Goal: Information Seeking & Learning: Learn about a topic

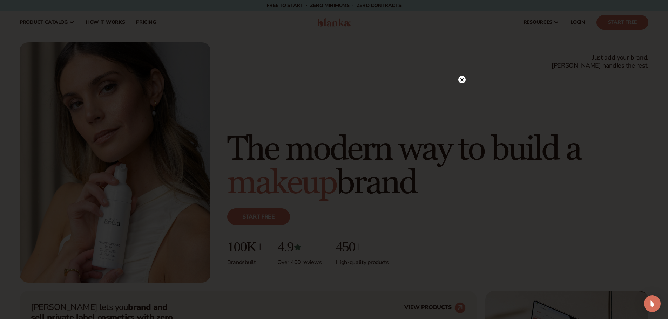
click at [461, 80] on icon at bounding box center [462, 80] width 4 height 4
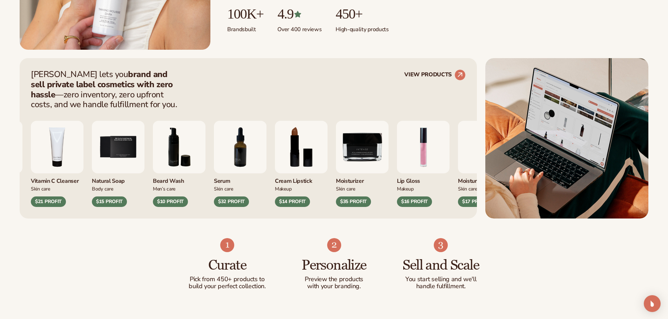
scroll to position [245, 0]
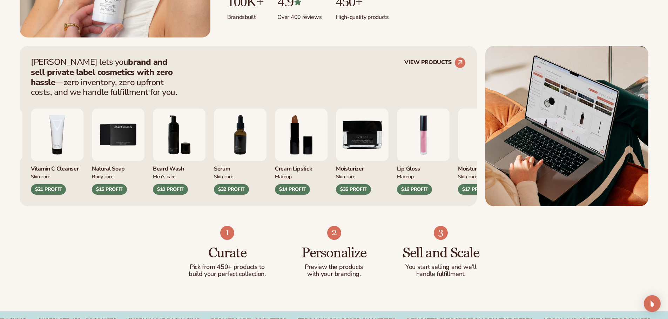
click at [205, 135] on img "6 / 9" at bounding box center [179, 135] width 53 height 53
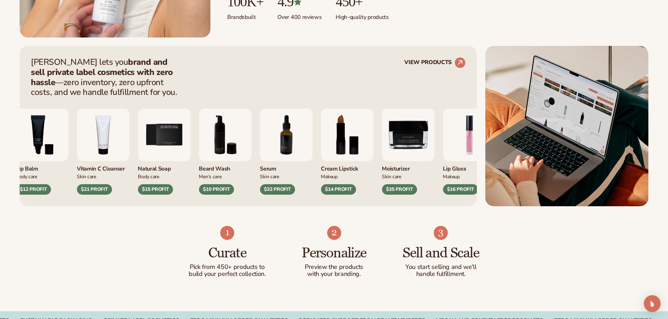
click at [216, 191] on div "$10 PROFIT" at bounding box center [216, 189] width 35 height 11
click at [216, 139] on img "6 / 9" at bounding box center [225, 135] width 53 height 53
click at [218, 187] on div "$10 PROFIT" at bounding box center [216, 189] width 35 height 11
click at [225, 138] on img "6 / 9" at bounding box center [225, 135] width 53 height 53
click at [168, 140] on img "5 / 9" at bounding box center [164, 135] width 53 height 53
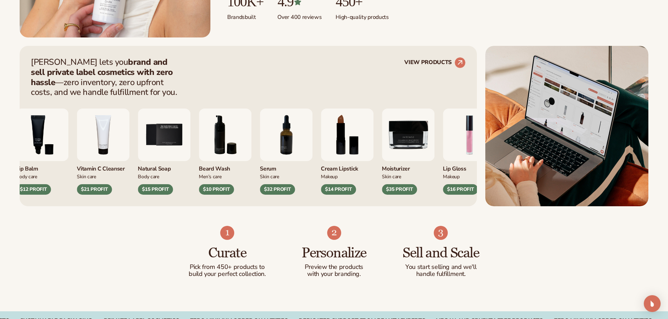
click at [270, 140] on img "7 / 9" at bounding box center [286, 135] width 53 height 53
click at [461, 65] on icon at bounding box center [460, 62] width 6 height 6
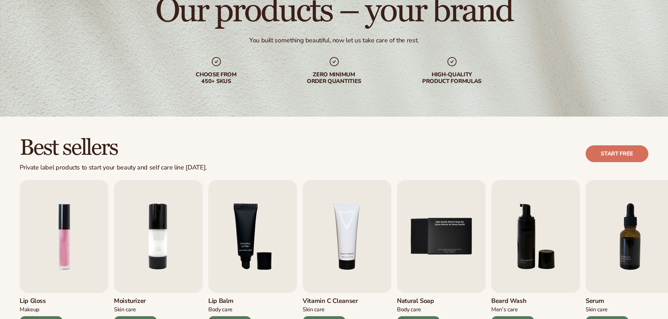
scroll to position [175, 0]
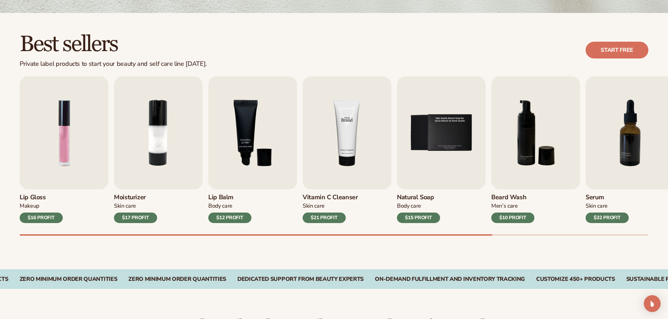
click at [340, 135] on img "4 / 9" at bounding box center [347, 132] width 89 height 113
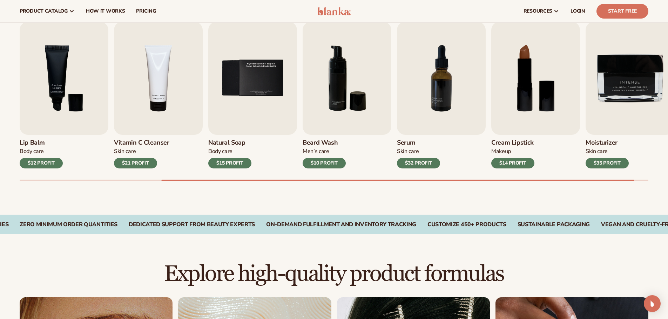
scroll to position [210, 0]
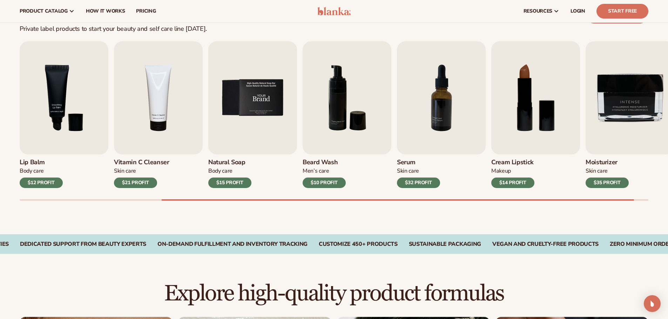
click at [264, 125] on img "5 / 9" at bounding box center [252, 97] width 89 height 113
click at [233, 181] on div "$15 PROFIT" at bounding box center [229, 183] width 43 height 11
click at [246, 138] on img "5 / 9" at bounding box center [252, 97] width 89 height 113
click at [258, 103] on img "5 / 9" at bounding box center [252, 97] width 89 height 113
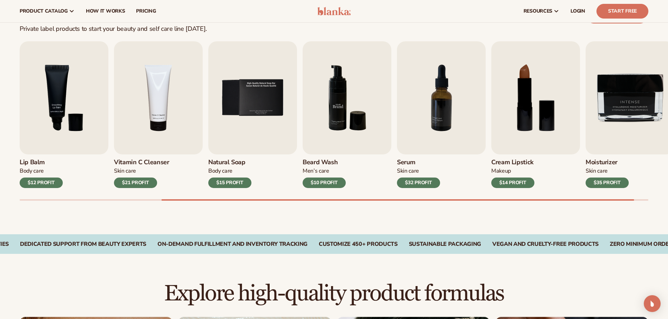
click at [384, 81] on img "6 / 9" at bounding box center [347, 97] width 89 height 113
click at [476, 90] on img "7 / 9" at bounding box center [441, 97] width 89 height 113
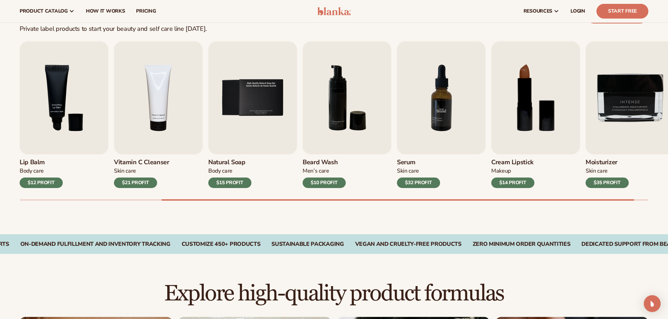
click at [476, 90] on img "7 / 9" at bounding box center [441, 97] width 89 height 113
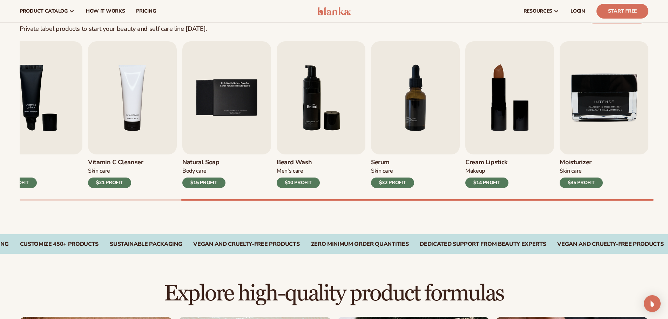
click at [313, 114] on img "6 / 9" at bounding box center [321, 97] width 89 height 113
click at [299, 162] on h3 "Beard Wash" at bounding box center [298, 163] width 43 height 8
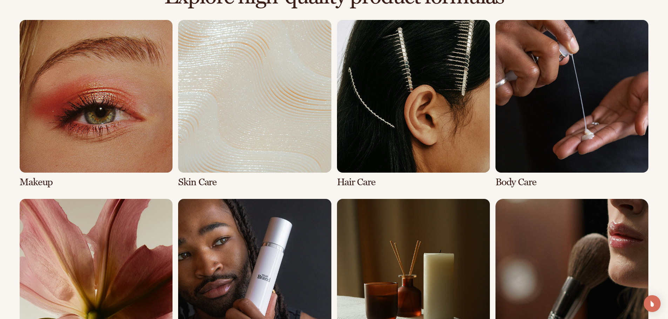
scroll to position [596, 0]
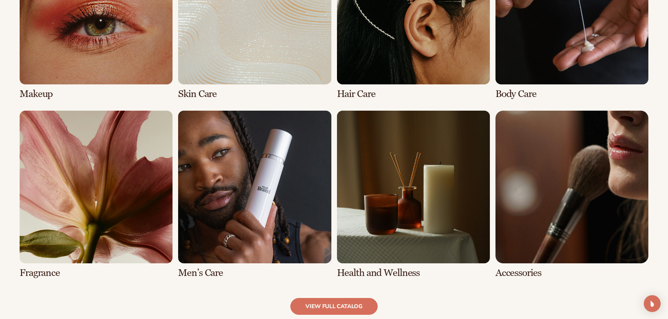
click at [261, 59] on link "2 / 8" at bounding box center [254, 16] width 153 height 168
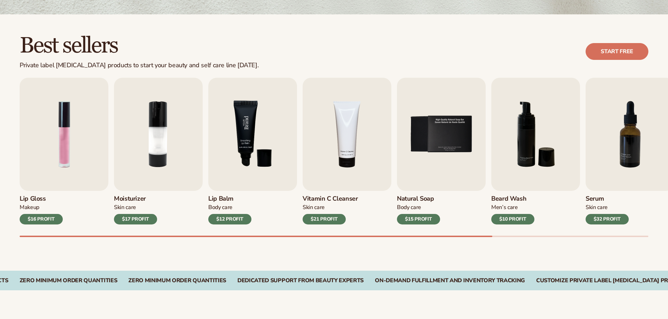
scroll to position [175, 0]
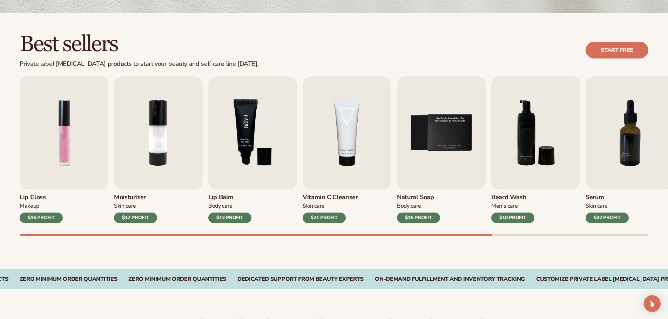
click at [256, 119] on img "3 / 9" at bounding box center [252, 132] width 89 height 113
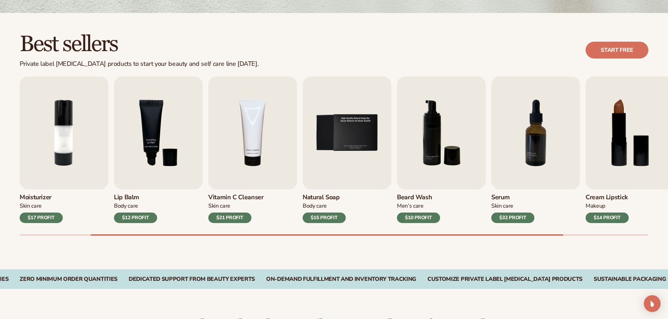
click at [328, 216] on div "$15 PROFIT" at bounding box center [324, 218] width 43 height 11
click at [333, 163] on img "5 / 9" at bounding box center [347, 132] width 89 height 113
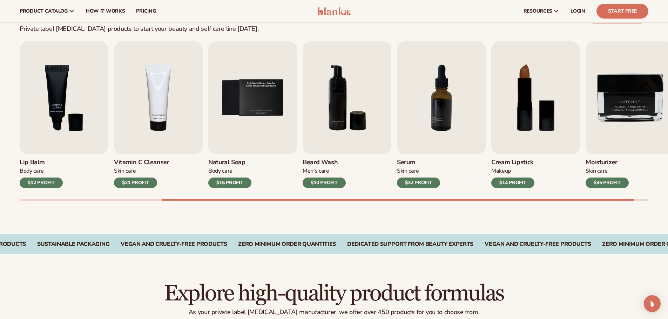
scroll to position [0, 0]
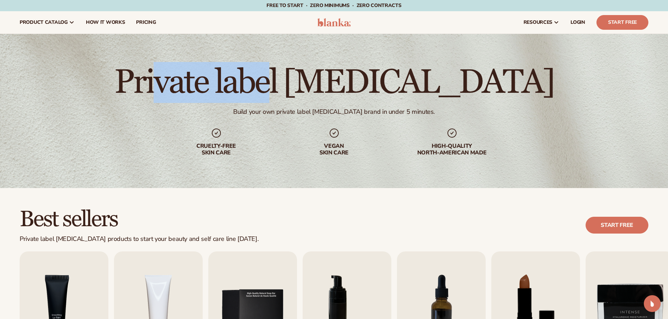
drag, startPoint x: 234, startPoint y: 95, endPoint x: 347, endPoint y: 94, distance: 112.9
click at [347, 94] on h1 "Private label skin care" at bounding box center [333, 83] width 439 height 34
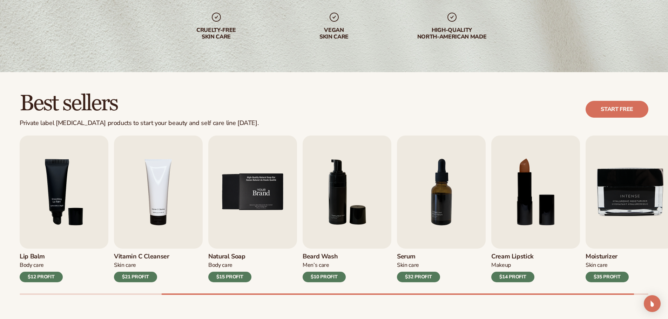
scroll to position [140, 0]
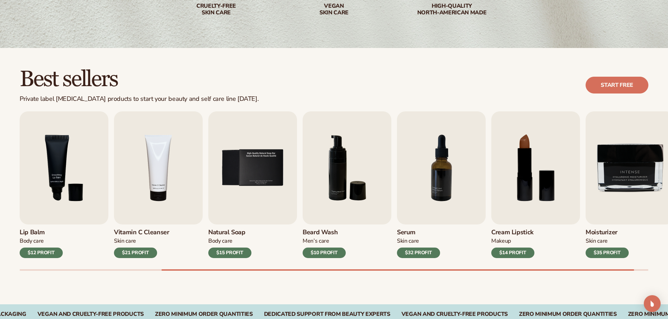
click at [226, 232] on h3 "Natural Soap" at bounding box center [229, 233] width 43 height 8
click at [223, 243] on div "Body Care" at bounding box center [229, 241] width 43 height 7
click at [223, 252] on div "$15 PROFIT" at bounding box center [229, 253] width 43 height 11
click at [148, 252] on div "$21 PROFIT" at bounding box center [135, 253] width 43 height 11
click at [149, 237] on div "Vitamin C Cleanser Skin Care $21 PROFIT" at bounding box center [158, 242] width 89 height 34
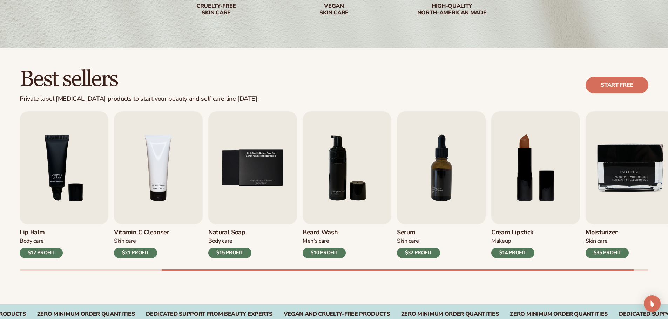
click at [153, 224] on link "Vitamin C Cleanser Skin Care $21 PROFIT" at bounding box center [158, 184] width 89 height 147
click at [159, 191] on img "4 / 9" at bounding box center [158, 167] width 89 height 113
click at [160, 158] on img "4 / 9" at bounding box center [158, 167] width 89 height 113
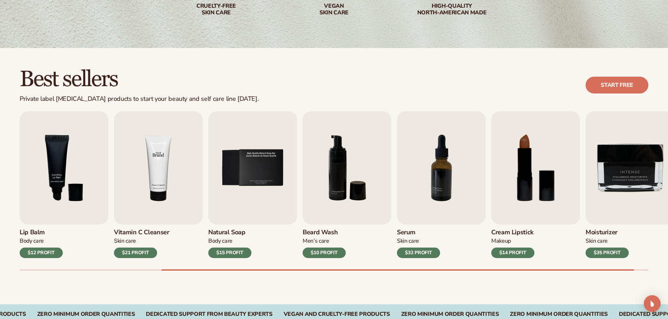
click at [160, 158] on img "4 / 9" at bounding box center [158, 167] width 89 height 113
click at [349, 160] on img "6 / 9" at bounding box center [347, 167] width 89 height 113
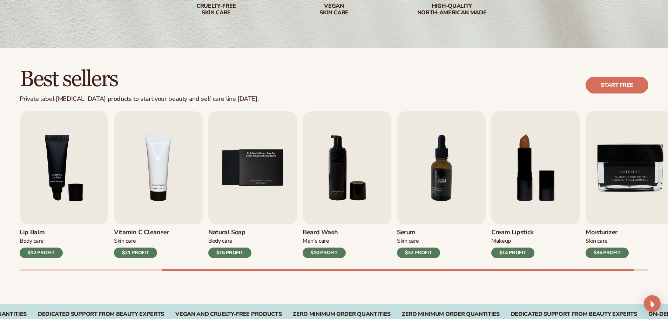
click at [424, 158] on img "7 / 9" at bounding box center [441, 167] width 89 height 113
